Goal: Find contact information: Find contact information

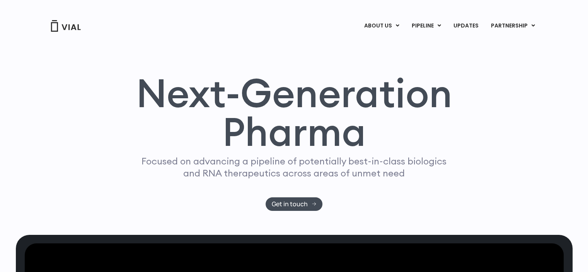
click at [374, 35] on ul "ABOUT US CAREERS CONTACT US" at bounding box center [394, 57] width 73 height 50
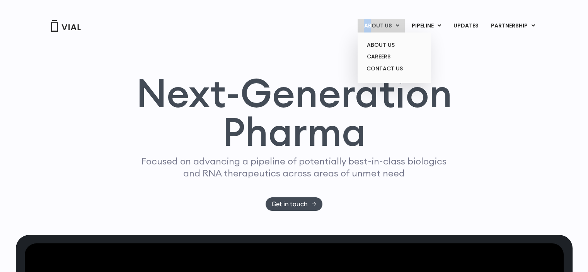
drag, startPoint x: 374, startPoint y: 7, endPoint x: 375, endPoint y: 28, distance: 20.5
click at [375, 28] on div "ABOUT US ABOUT US CAREERS CONTACT US PIPELINE TL1A HLE PHASE 2 INHBE/ACTIVIN E …" at bounding box center [294, 16] width 511 height 32
click at [378, 43] on link "ABOUT US" at bounding box center [395, 45] width 68 height 12
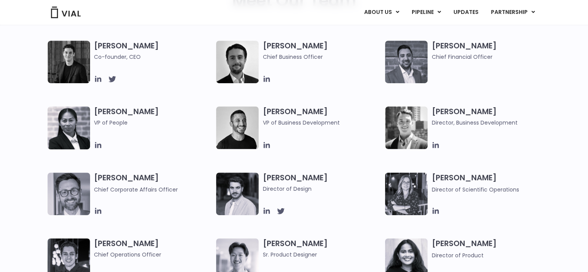
scroll to position [418, 0]
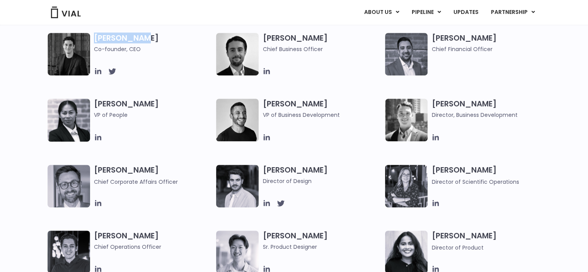
drag, startPoint x: 93, startPoint y: 34, endPoint x: 142, endPoint y: 35, distance: 49.1
click at [142, 35] on div "[PERSON_NAME] Co-founder, CEO" at bounding box center [132, 54] width 169 height 43
copy h3 "[PERSON_NAME]"
drag, startPoint x: 264, startPoint y: 37, endPoint x: 317, endPoint y: 40, distance: 53.5
click at [317, 40] on h3 "[PERSON_NAME] Chief Business Officer" at bounding box center [322, 43] width 119 height 21
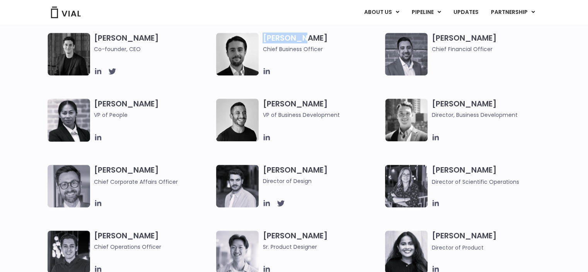
copy h3 "[PERSON_NAME]"
drag, startPoint x: 431, startPoint y: 37, endPoint x: 500, endPoint y: 40, distance: 68.9
click at [500, 40] on div "[PERSON_NAME] Chief Financial Officer" at bounding box center [469, 54] width 169 height 43
copy h3 "[PERSON_NAME]"
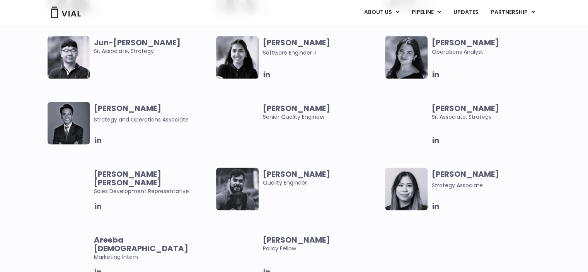
scroll to position [1449, 0]
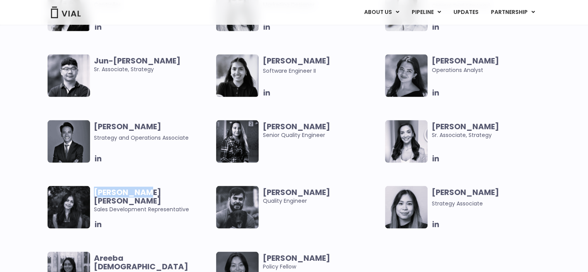
drag, startPoint x: 94, startPoint y: 190, endPoint x: 152, endPoint y: 191, distance: 58.4
click at [152, 191] on span "[PERSON_NAME] [PERSON_NAME]" at bounding box center [153, 196] width 119 height 17
copy b "[PERSON_NAME] [PERSON_NAME]"
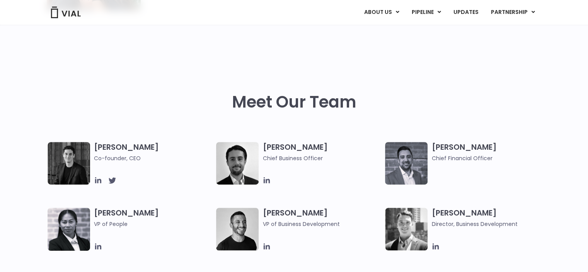
scroll to position [0, 0]
